Goal: Check status: Check status

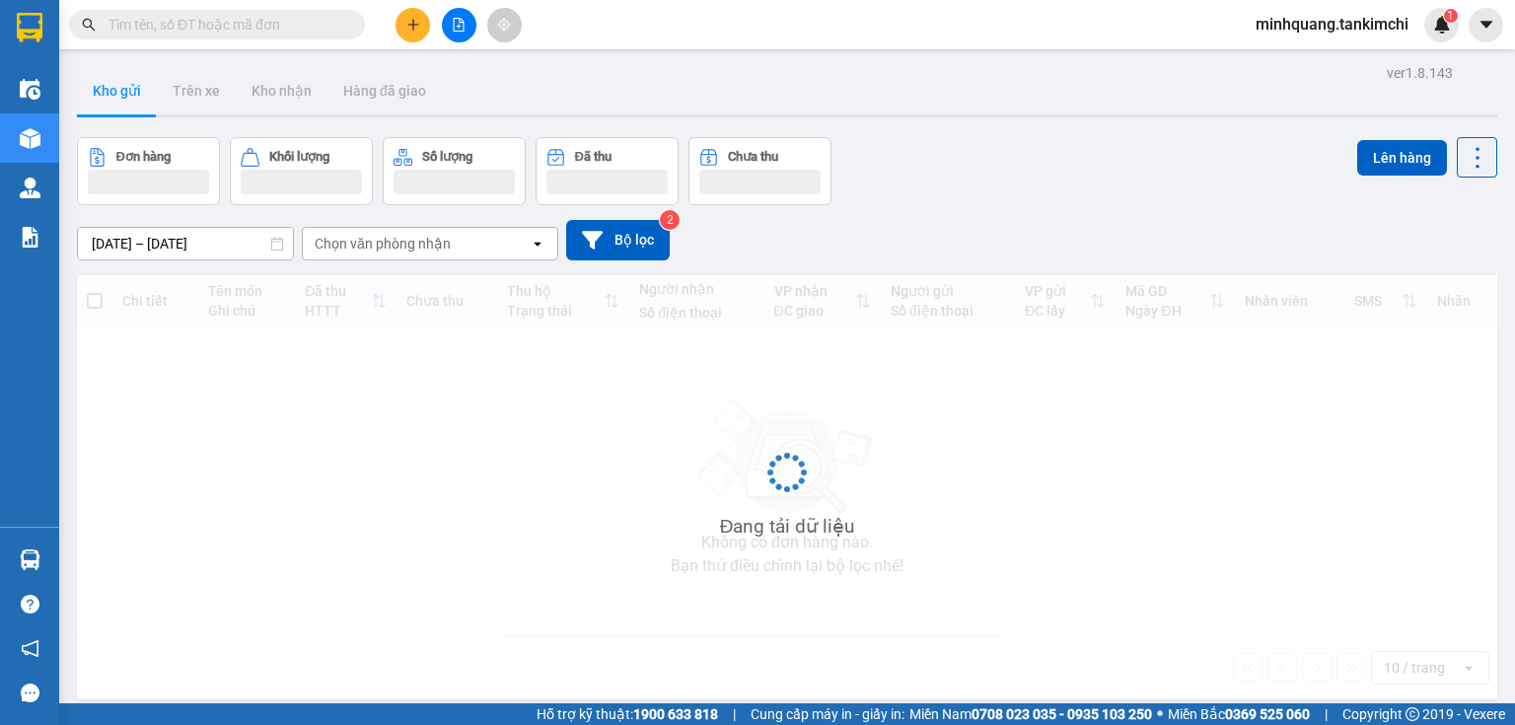
click at [202, 21] on input "text" at bounding box center [225, 25] width 233 height 22
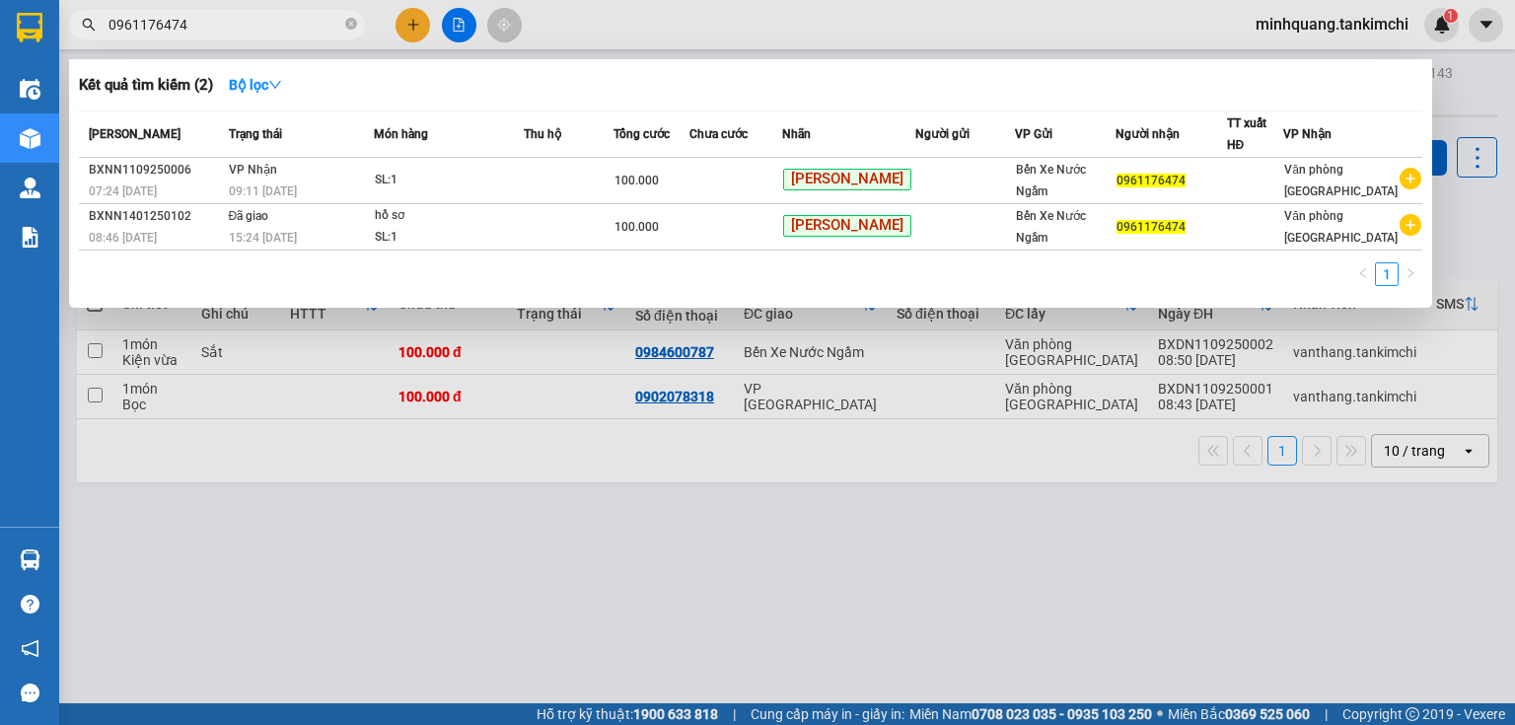
type input "0961176474"
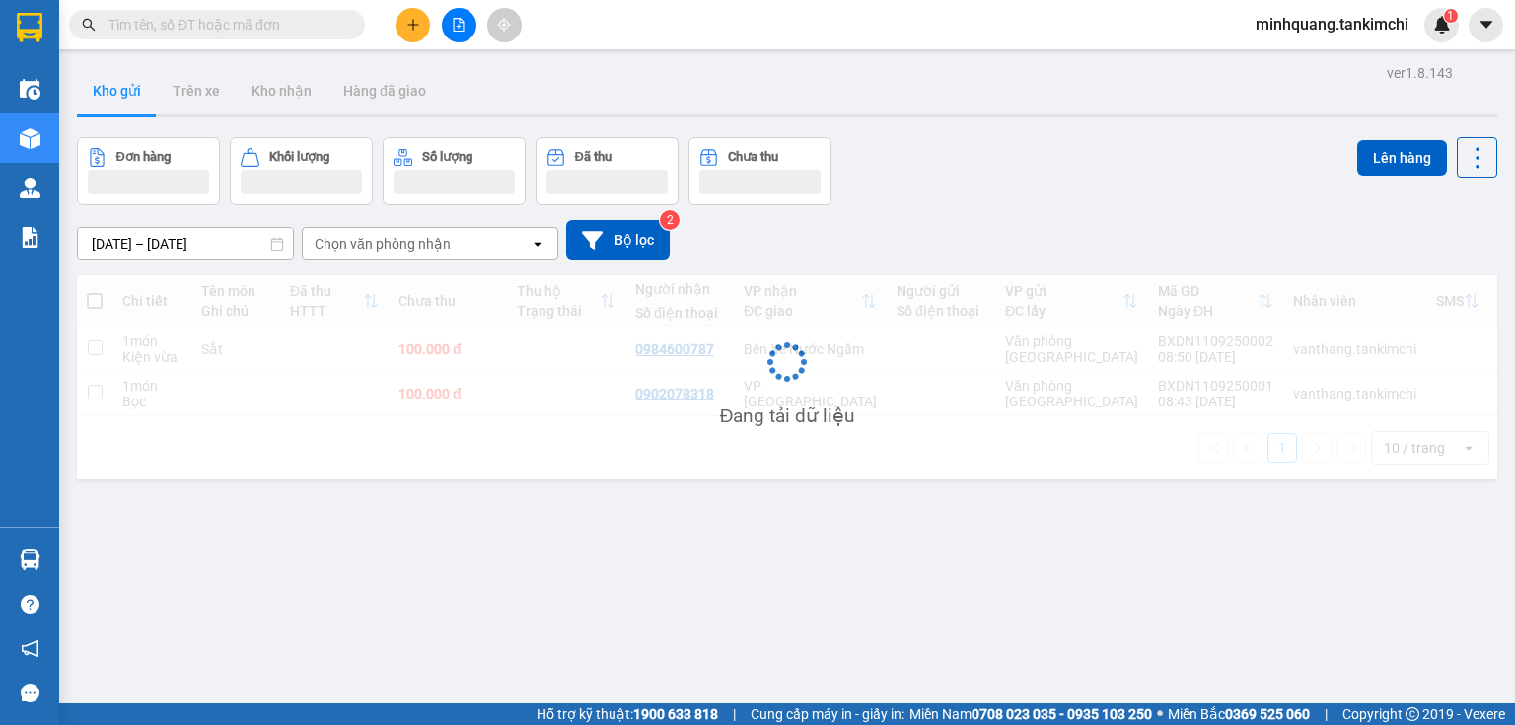
click at [258, 32] on input "text" at bounding box center [225, 25] width 233 height 22
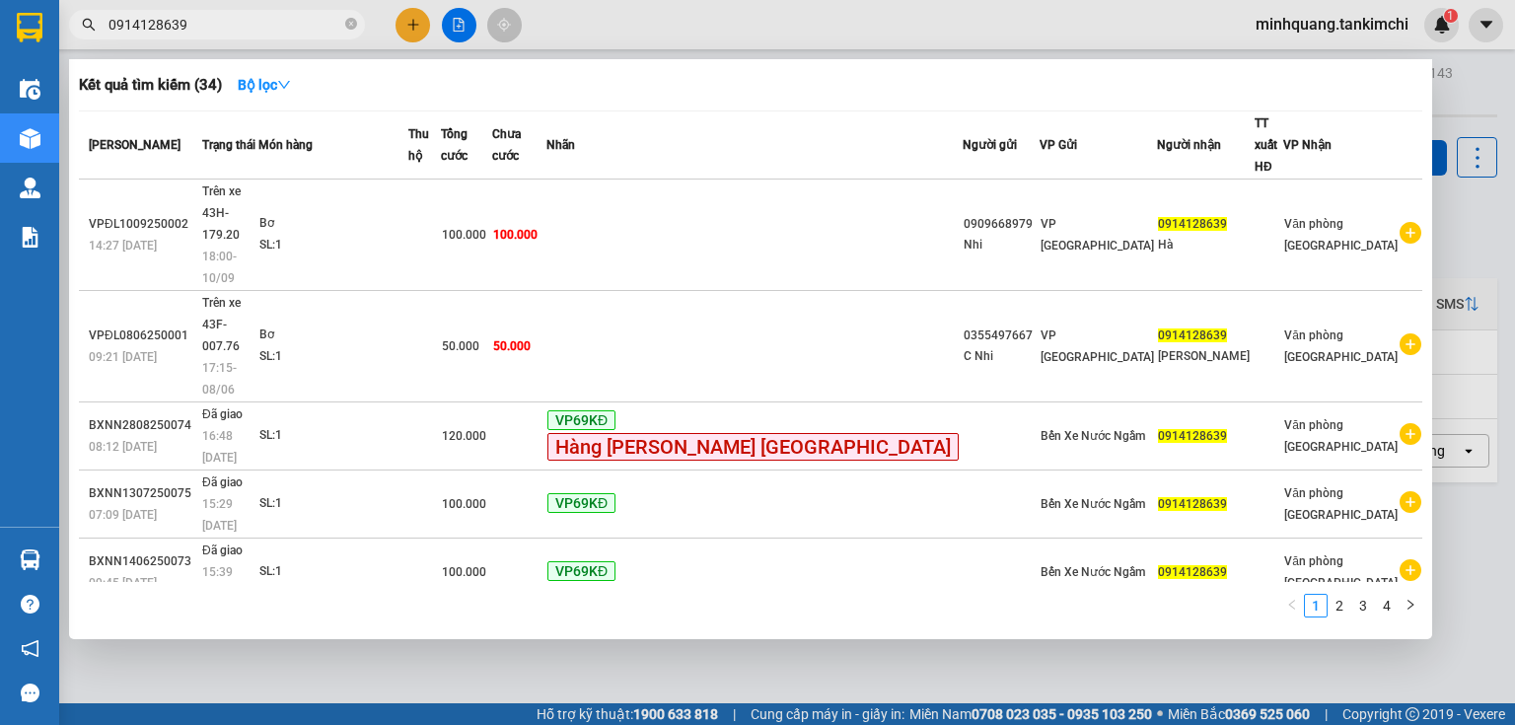
type input "0914128639"
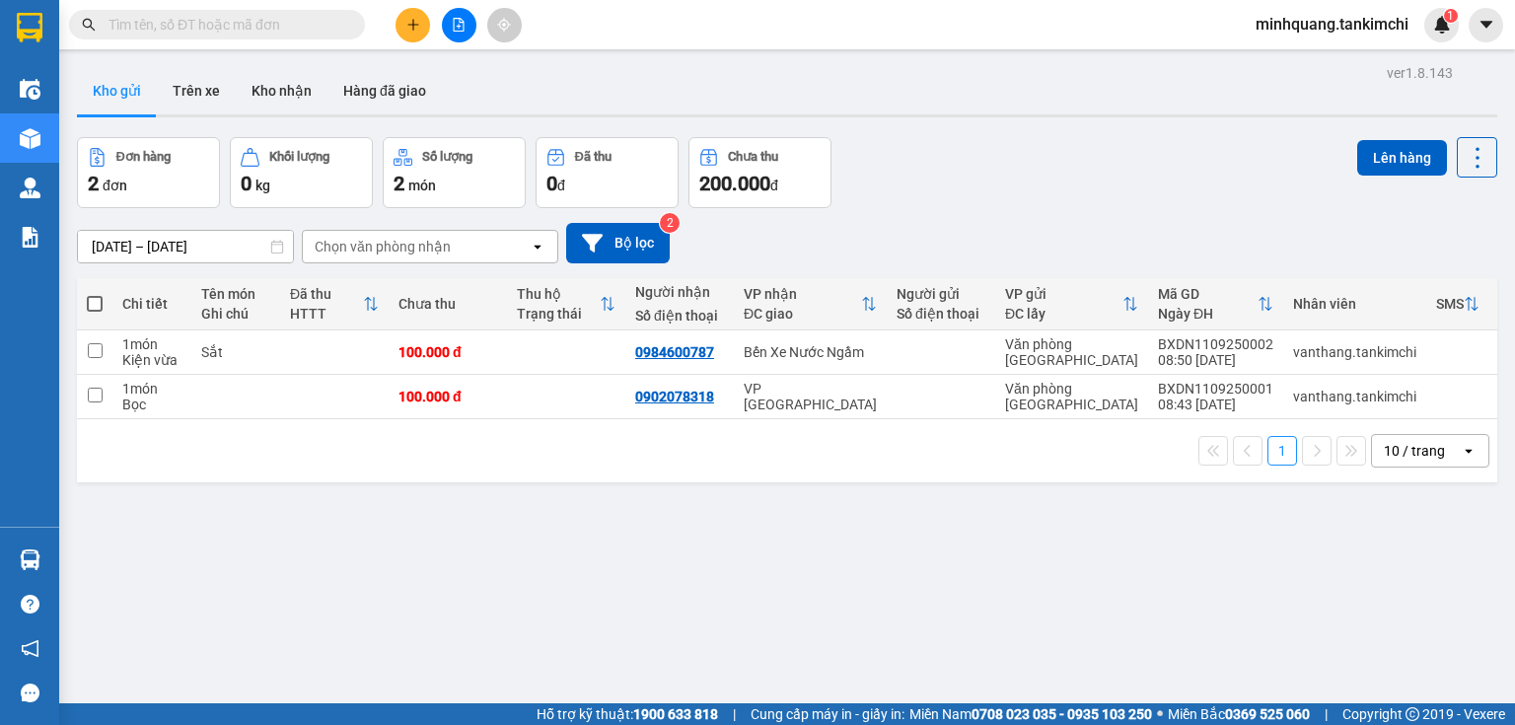
click at [272, 28] on input "text" at bounding box center [225, 25] width 233 height 22
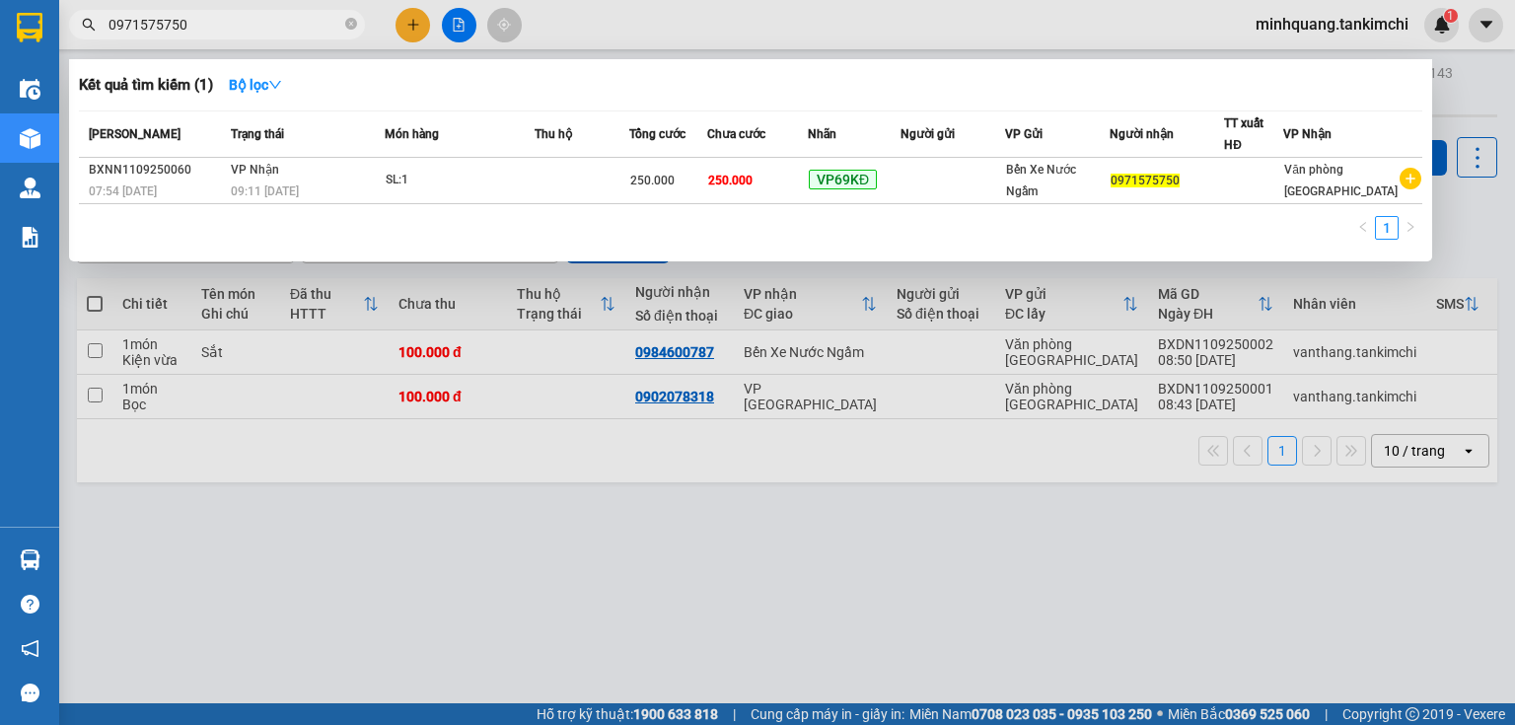
type input "0971575750"
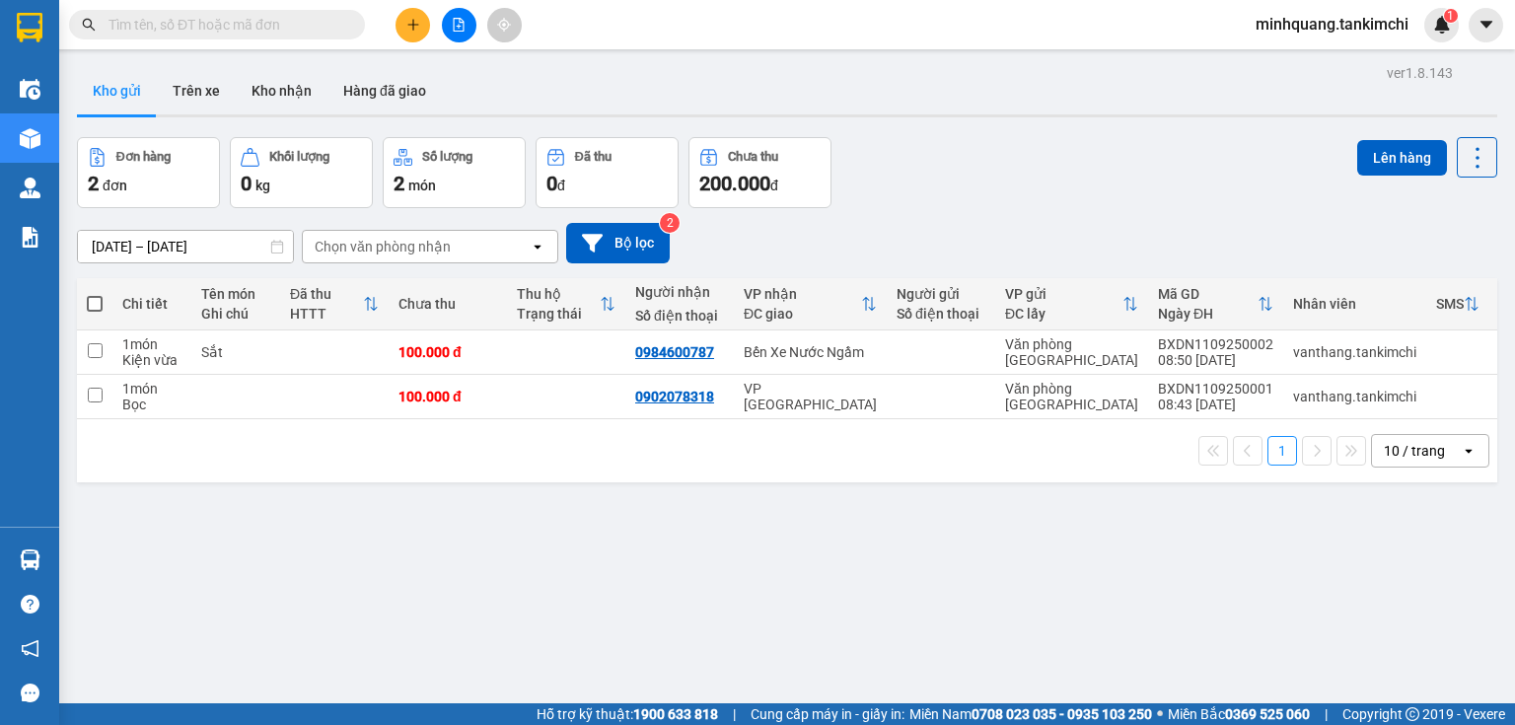
click at [280, 28] on input "text" at bounding box center [225, 25] width 233 height 22
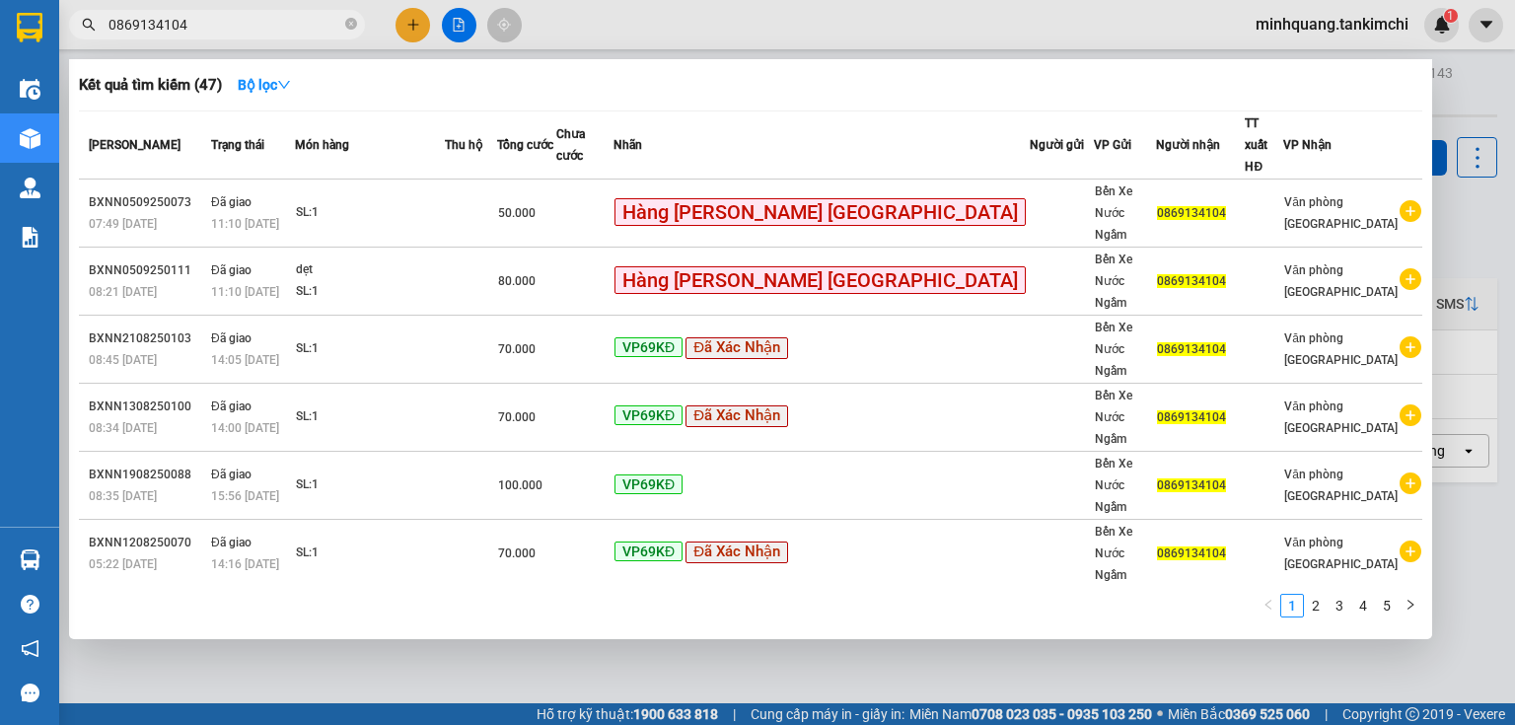
type input "0869134104"
